Goal: Check status: Check status

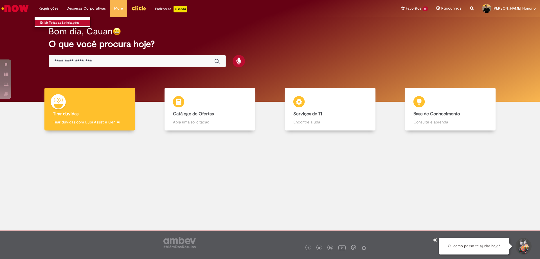
click at [57, 24] on link "Exibir Todas as Solicitações" at bounding box center [66, 23] width 62 height 6
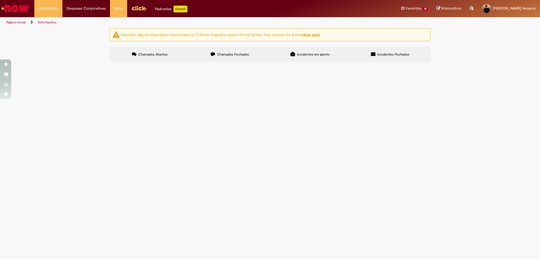
click at [230, 57] on label "Chamados Fechados" at bounding box center [230, 54] width 80 height 15
click at [294, 54] on icon at bounding box center [293, 54] width 5 height 5
click at [369, 56] on label "Incidentes Fechados" at bounding box center [390, 54] width 80 height 15
click at [164, 56] on span "Chamados Abertos" at bounding box center [152, 54] width 29 height 5
click at [31, 11] on div "Requisições Exibir Todas as Solicitações Requisições Exibir Todas as Solicitaçõ…" at bounding box center [285, 8] width 510 height 17
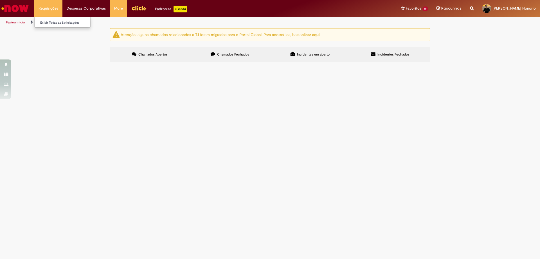
click at [49, 10] on li "Requisições Exibir Todas as Solicitações" at bounding box center [48, 8] width 28 height 17
click at [234, 57] on label "Chamados Fechados" at bounding box center [230, 54] width 80 height 15
click at [0, 0] on span "Compra dos acrilicos da enchedora" at bounding box center [0, 0] width 0 height 0
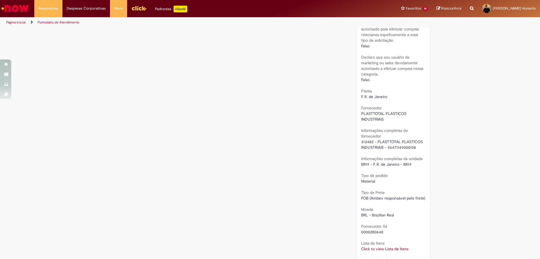
scroll to position [454, 0]
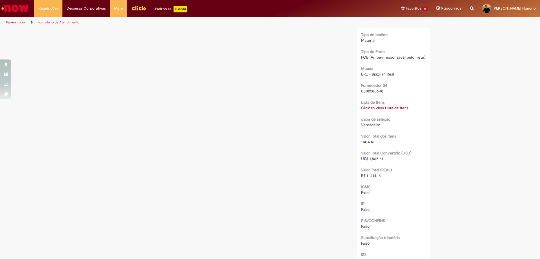
click at [375, 106] on link "Click to view Lista de Itens" at bounding box center [384, 107] width 47 height 5
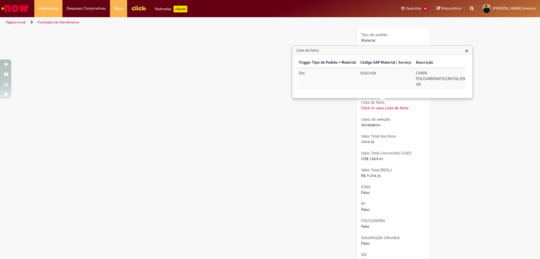
click at [372, 73] on td "50321058" at bounding box center [386, 79] width 56 height 22
copy td "50321058"
